Goal: Browse casually

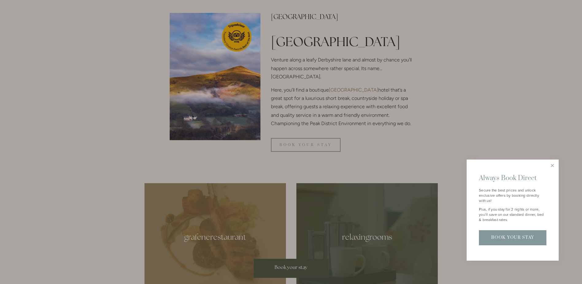
scroll to position [217, 0]
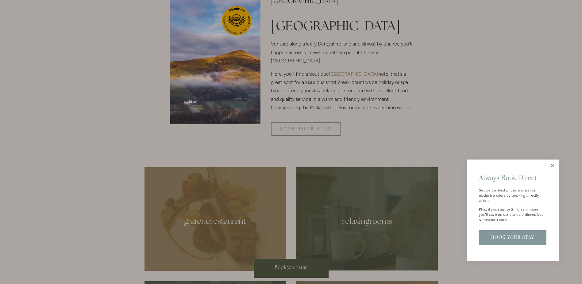
click at [551, 165] on link "Close" at bounding box center [552, 165] width 11 height 11
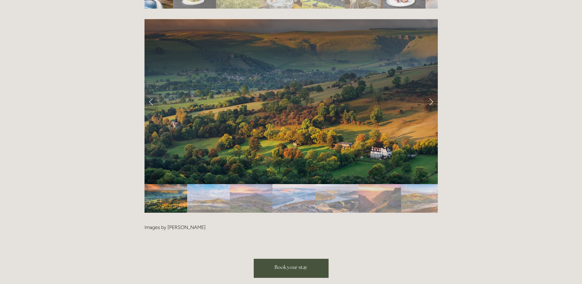
scroll to position [1248, 0]
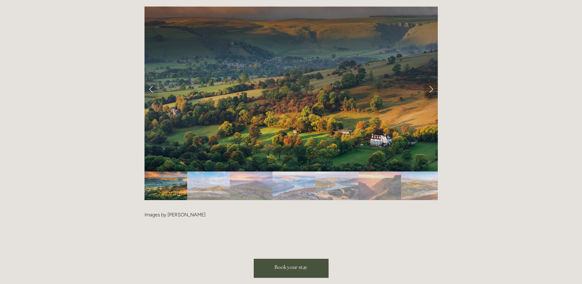
click at [430, 79] on link "Next Slide" at bounding box center [431, 88] width 14 height 18
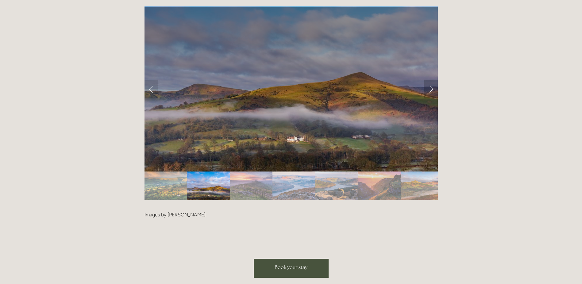
click at [430, 79] on link "Next Slide" at bounding box center [431, 88] width 14 height 18
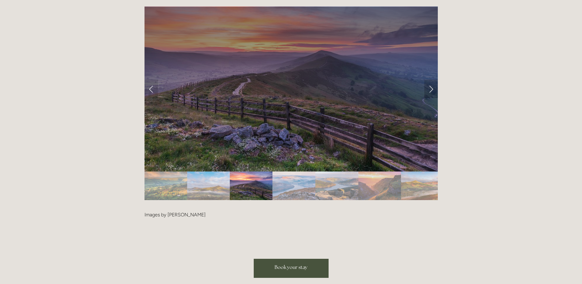
click at [430, 79] on link "Next Slide" at bounding box center [431, 88] width 14 height 18
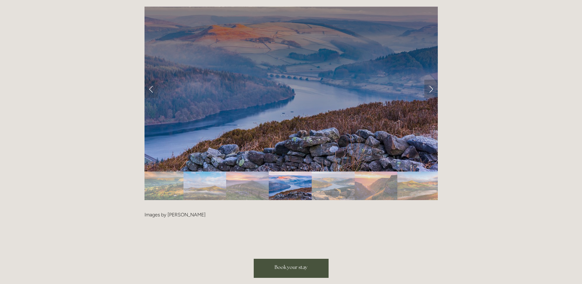
click at [430, 79] on link "Next Slide" at bounding box center [431, 88] width 14 height 18
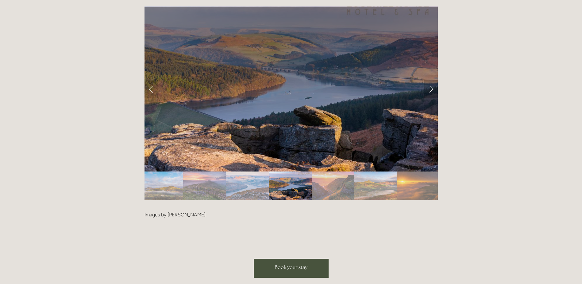
click at [430, 79] on link "Next Slide" at bounding box center [431, 88] width 14 height 18
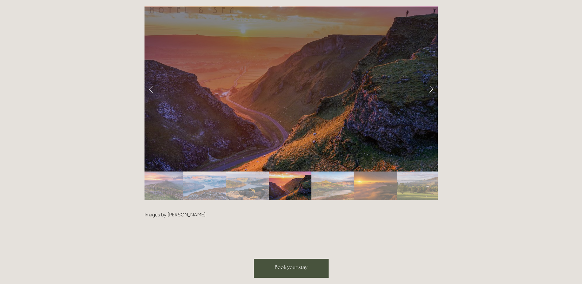
click at [431, 79] on link "Next Slide" at bounding box center [431, 88] width 14 height 18
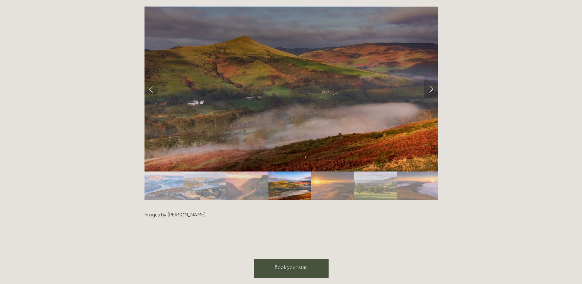
click at [431, 79] on link "Next Slide" at bounding box center [431, 88] width 14 height 18
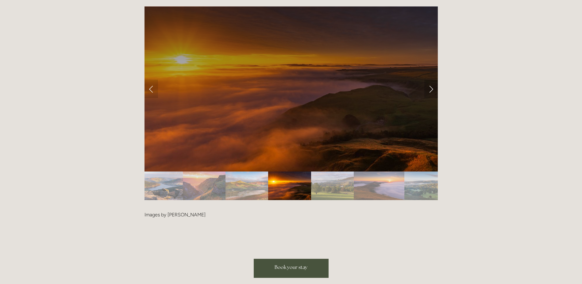
click at [431, 79] on link "Next Slide" at bounding box center [431, 88] width 14 height 18
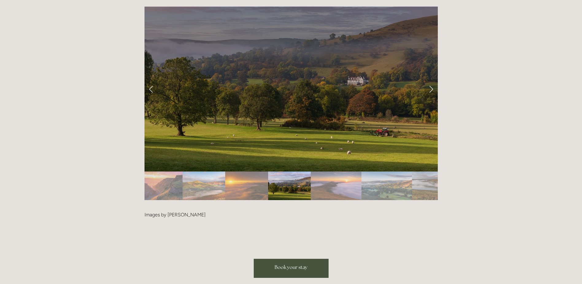
click at [431, 79] on link "Next Slide" at bounding box center [431, 88] width 14 height 18
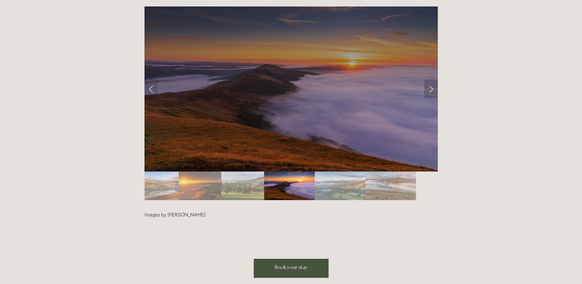
click at [431, 79] on link "Next Slide" at bounding box center [431, 88] width 14 height 18
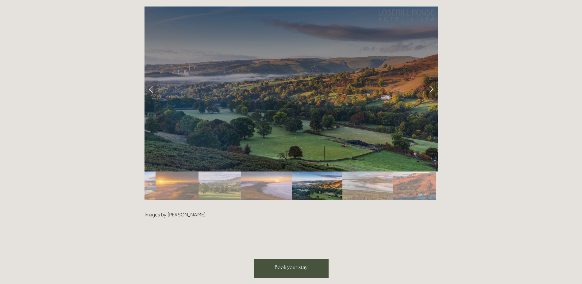
click at [431, 79] on link "Next Slide" at bounding box center [431, 88] width 14 height 18
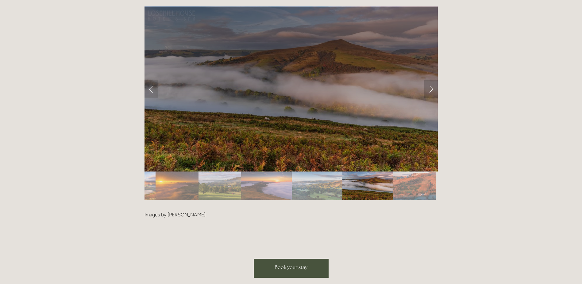
click at [431, 79] on link "Next Slide" at bounding box center [431, 88] width 14 height 18
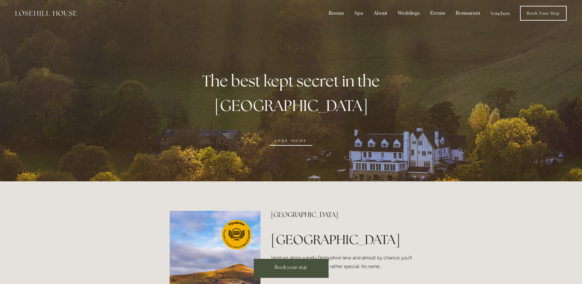
scroll to position [0, 0]
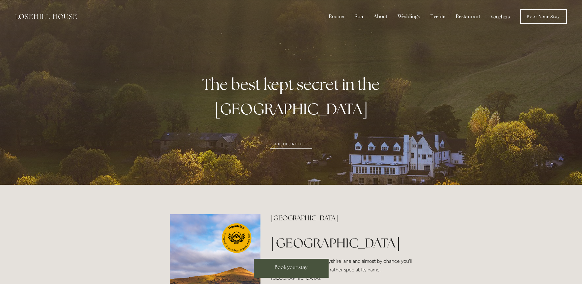
click at [287, 139] on link "look inside" at bounding box center [291, 144] width 42 height 10
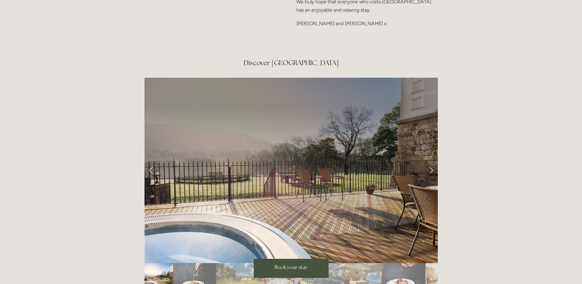
scroll to position [982, 0]
